Goal: Task Accomplishment & Management: Manage account settings

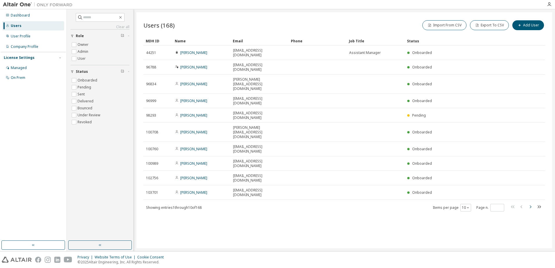
click at [530, 204] on icon "button" at bounding box center [530, 207] width 7 height 7
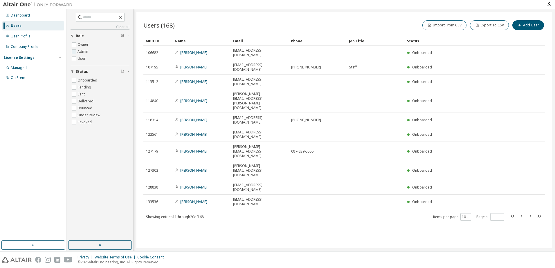
click at [86, 52] on label "Admin" at bounding box center [84, 51] width 12 height 7
type input "*"
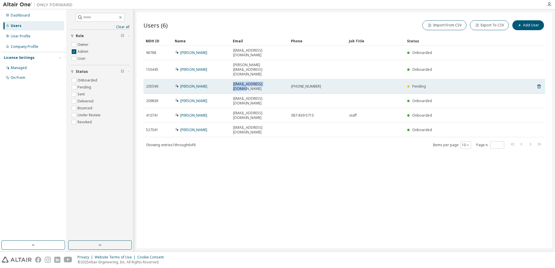
drag, startPoint x: 277, startPoint y: 72, endPoint x: 232, endPoint y: 73, distance: 45.6
click at [232, 79] on td "kenji.aoki@tadano.com" at bounding box center [260, 86] width 58 height 15
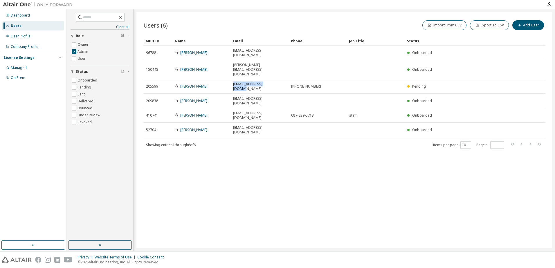
copy span "kenji.aoki@tadano.com"
click at [278, 153] on div "Users (6) Import From CSV Export To CSV Add User Clear Load Save Save As Field …" at bounding box center [344, 130] width 416 height 236
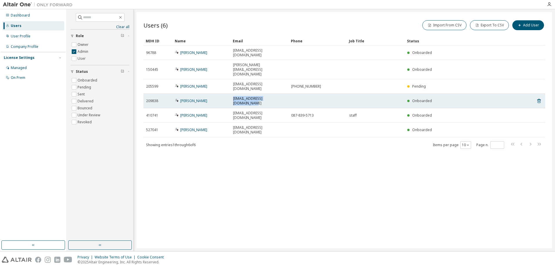
drag, startPoint x: 286, startPoint y: 81, endPoint x: 233, endPoint y: 80, distance: 52.6
click at [233, 94] on td "takuto.koyanagi@tadano.com" at bounding box center [260, 101] width 58 height 15
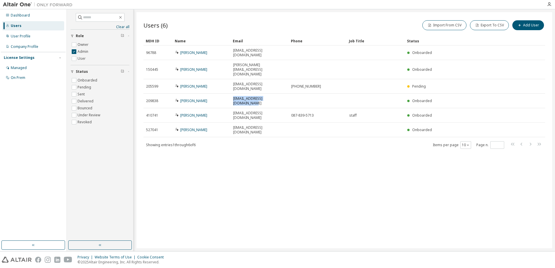
copy span "takuto.koyanagi@tadano.com"
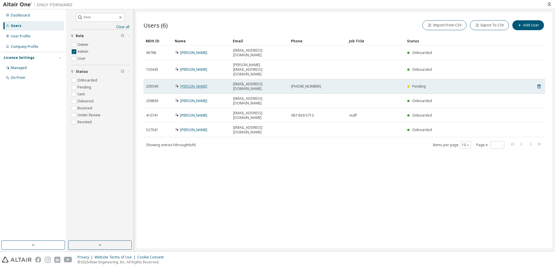
click at [188, 84] on link "Kenji Aoki" at bounding box center [193, 86] width 27 height 5
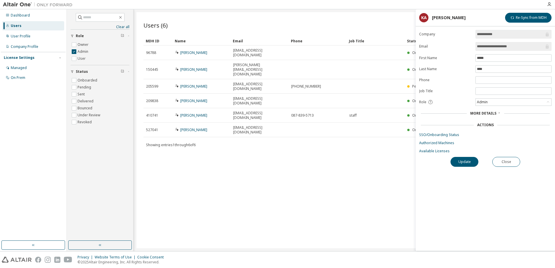
click at [479, 113] on span "More Details" at bounding box center [483, 113] width 26 height 5
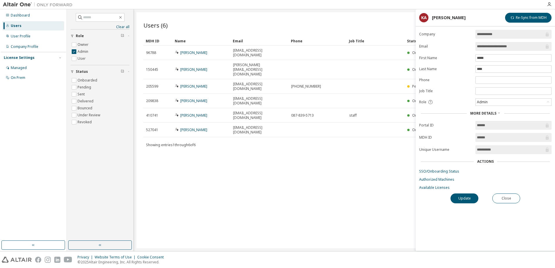
click at [231, 148] on div "Users (6) Import From CSV Export To CSV Add User Clear Load Save Save As Field …" at bounding box center [344, 130] width 416 height 236
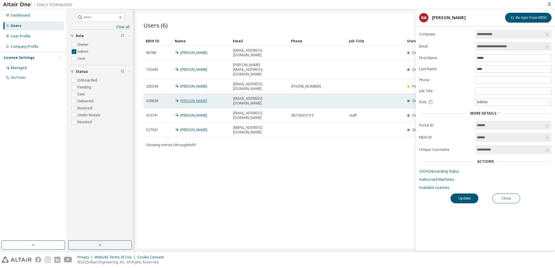
click at [192, 98] on link "Takuto Koyanagi" at bounding box center [193, 100] width 27 height 5
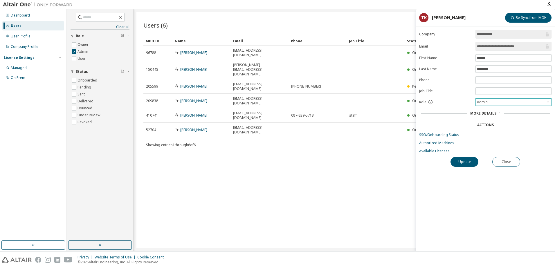
click at [503, 102] on div "Admin" at bounding box center [513, 102] width 75 height 7
click at [295, 194] on div "Users (6) Import From CSV Export To CSV Add User Clear Load Save Save As Field …" at bounding box center [344, 130] width 416 height 236
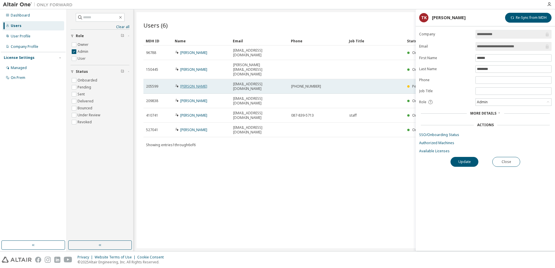
click at [193, 84] on link "Kenji Aoki" at bounding box center [193, 86] width 27 height 5
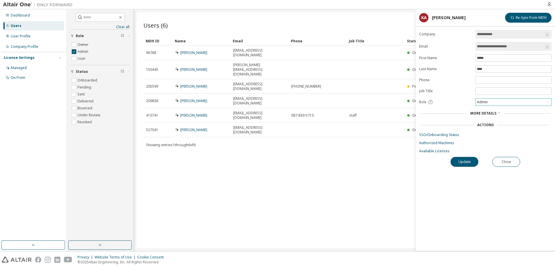
click at [519, 103] on div "Admin" at bounding box center [513, 102] width 75 height 7
click at [343, 141] on div "Users (6) Import From CSV Export To CSV Add User Clear Load Save Save As Field …" at bounding box center [344, 130] width 416 height 236
click at [501, 159] on button "Close" at bounding box center [506, 162] width 28 height 10
